Goal: Task Accomplishment & Management: Use online tool/utility

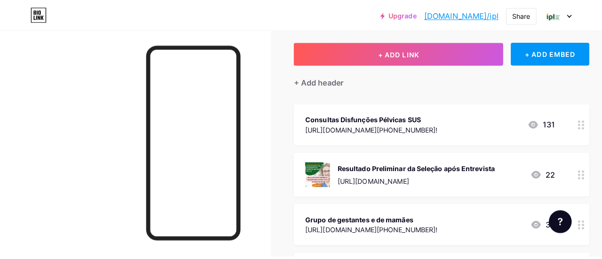
scroll to position [52, 0]
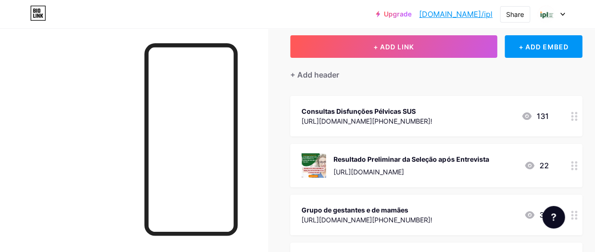
click at [424, 170] on div "[URL][DOMAIN_NAME]" at bounding box center [410, 172] width 155 height 10
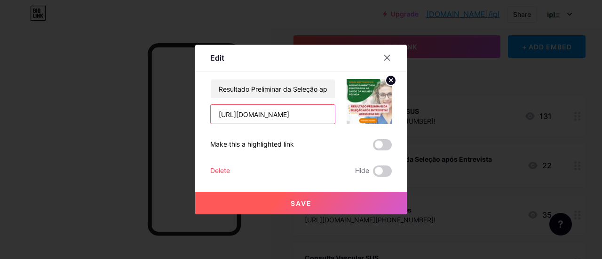
click at [272, 113] on input "[URL][DOMAIN_NAME]" at bounding box center [273, 114] width 124 height 19
paste input "resultado-do-recurso-e-homologacao-do-resultado-final-de-selecao-e-classificaca…"
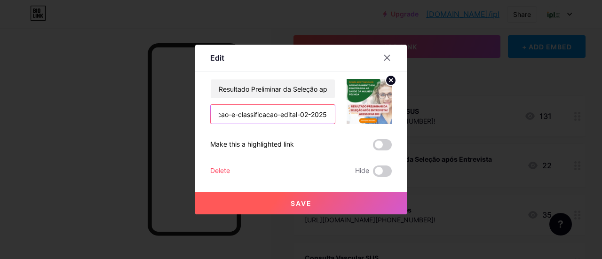
type input "resultado-do-recurso-e-homologacao-do-resultado-final-de-selecao-e-classificaca…"
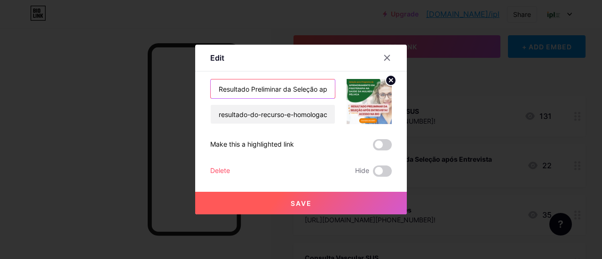
click at [256, 91] on input "Resultado Preliminar da Seleção após Entrevista" at bounding box center [273, 88] width 124 height 19
paste input "do Recurso e Homologação do Resultado Final de Seleção e Classificação"
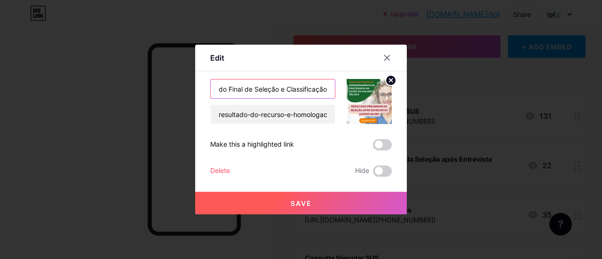
type input "Resultado do Recurso e Homologação do Resultado Final de Seleção e Classificação"
click at [296, 205] on span "Save" at bounding box center [301, 203] width 21 height 8
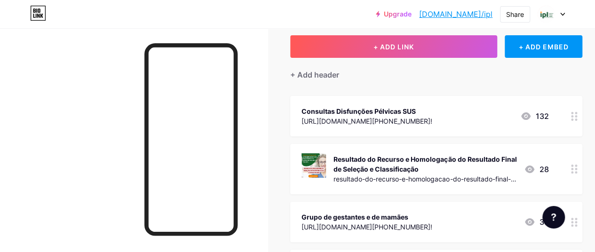
click at [421, 162] on div "Resultado do Recurso e Homologação do Resultado Final de Seleção e Classificação" at bounding box center [424, 164] width 183 height 20
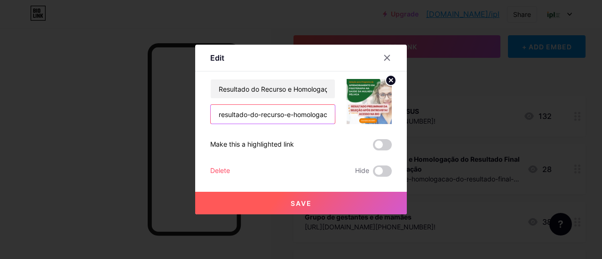
click at [251, 111] on input "resultado-do-recurso-e-homologacao-do-resultado-final-de-selecao-e-classificaca…" at bounding box center [273, 114] width 124 height 19
paste input "[URL][DOMAIN_NAME]"
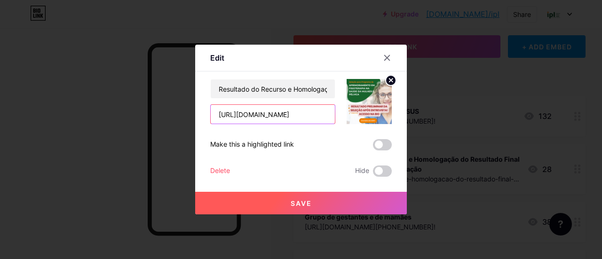
type input "[URL][DOMAIN_NAME]"
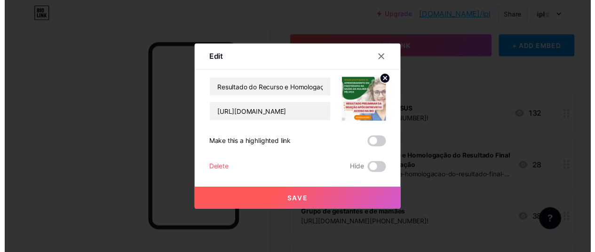
scroll to position [0, 0]
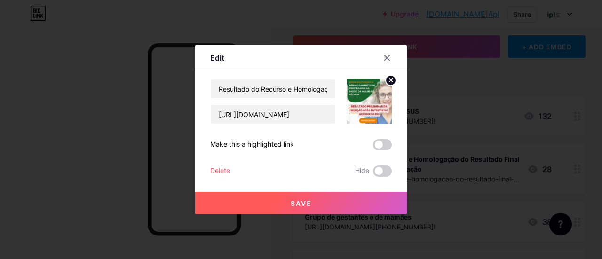
click at [296, 205] on span "Save" at bounding box center [301, 203] width 21 height 8
